Goal: Communication & Community: Answer question/provide support

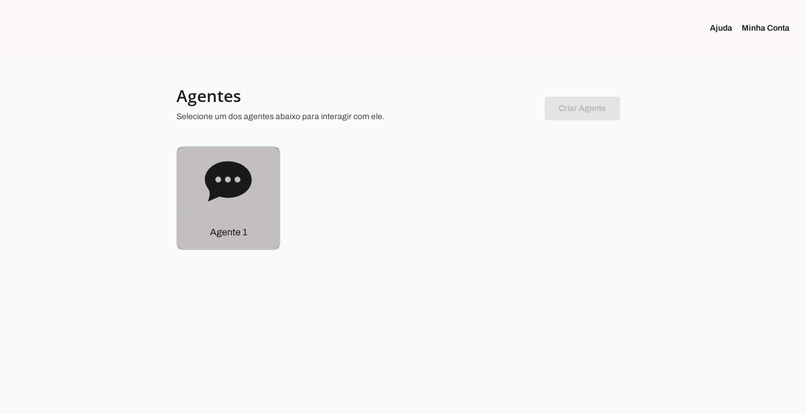
click at [212, 236] on p "Agente 1" at bounding box center [228, 232] width 37 height 14
click at [0, 0] on robot-service-page at bounding box center [0, 0] width 0 height 0
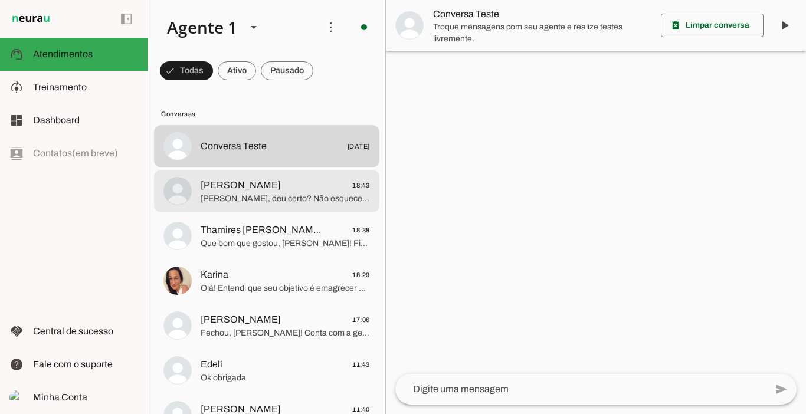
click at [273, 193] on span "[PERSON_NAME], deu certo? Não esquece de me falar para a gente começar e você t…" at bounding box center [284, 199] width 169 height 12
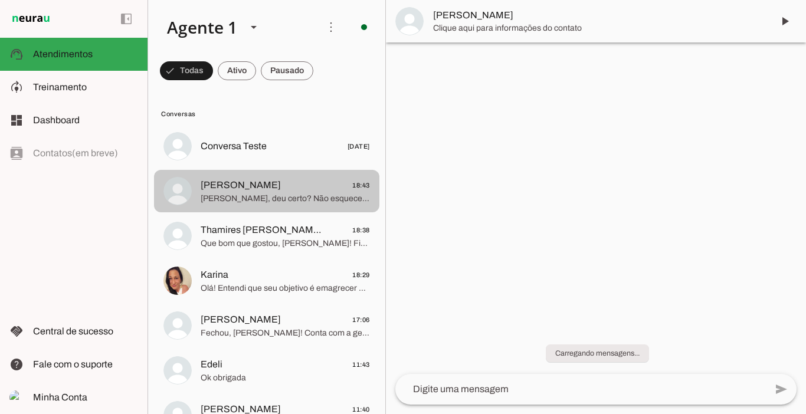
click at [273, 193] on span "[PERSON_NAME], deu certo? Não esquece de me falar para a gente começar e você t…" at bounding box center [284, 199] width 169 height 12
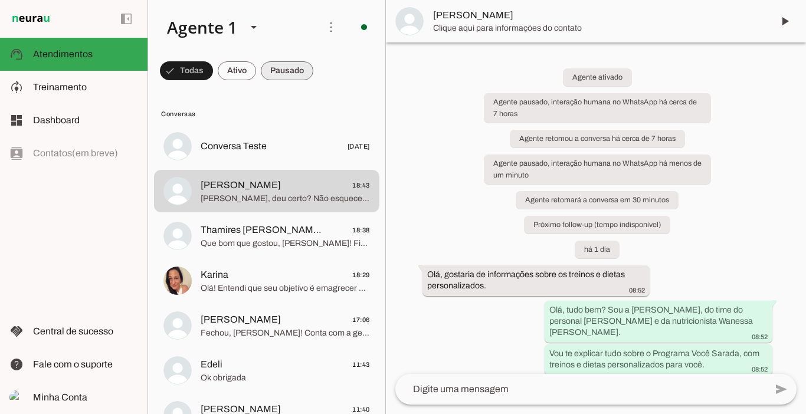
click at [281, 73] on span at bounding box center [287, 71] width 52 height 28
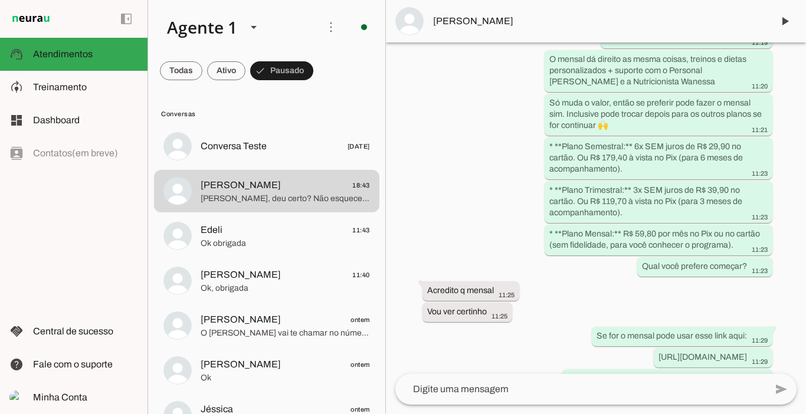
scroll to position [2649, 0]
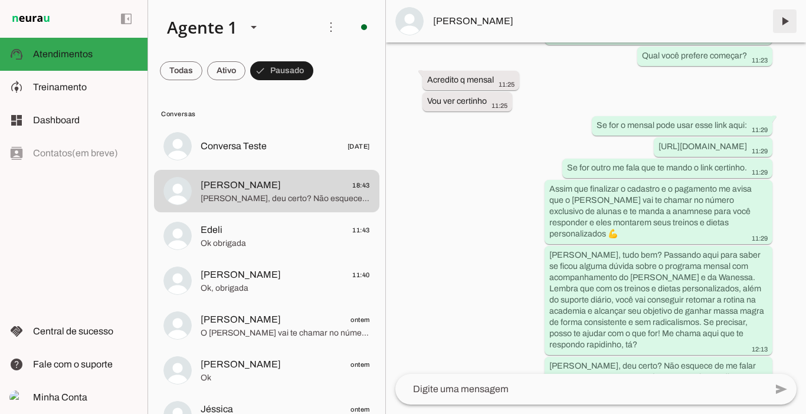
click at [787, 19] on span at bounding box center [784, 21] width 28 height 28
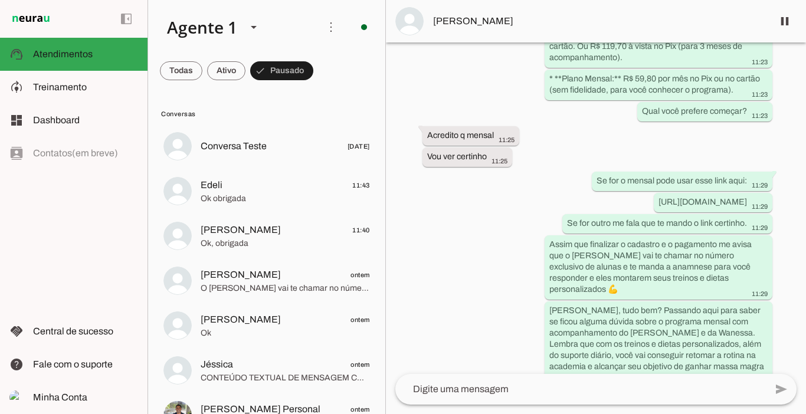
scroll to position [2637, 0]
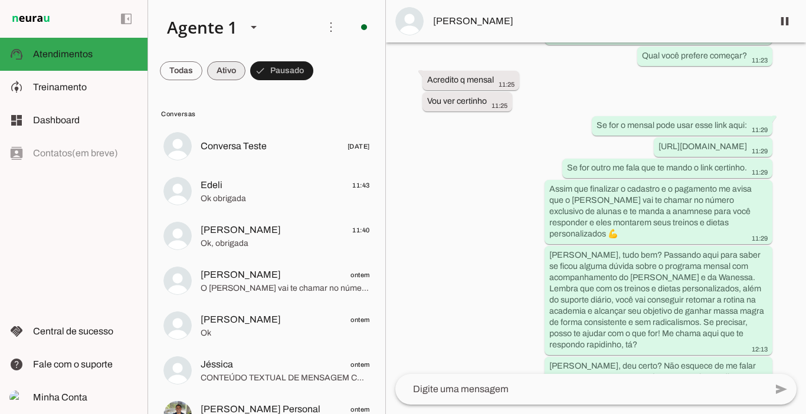
click at [225, 71] on span at bounding box center [226, 71] width 38 height 28
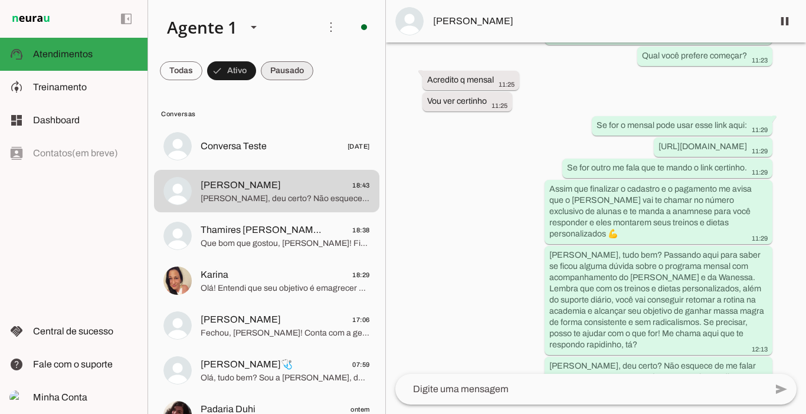
click at [288, 71] on span at bounding box center [287, 71] width 52 height 28
